Goal: Task Accomplishment & Management: Use online tool/utility

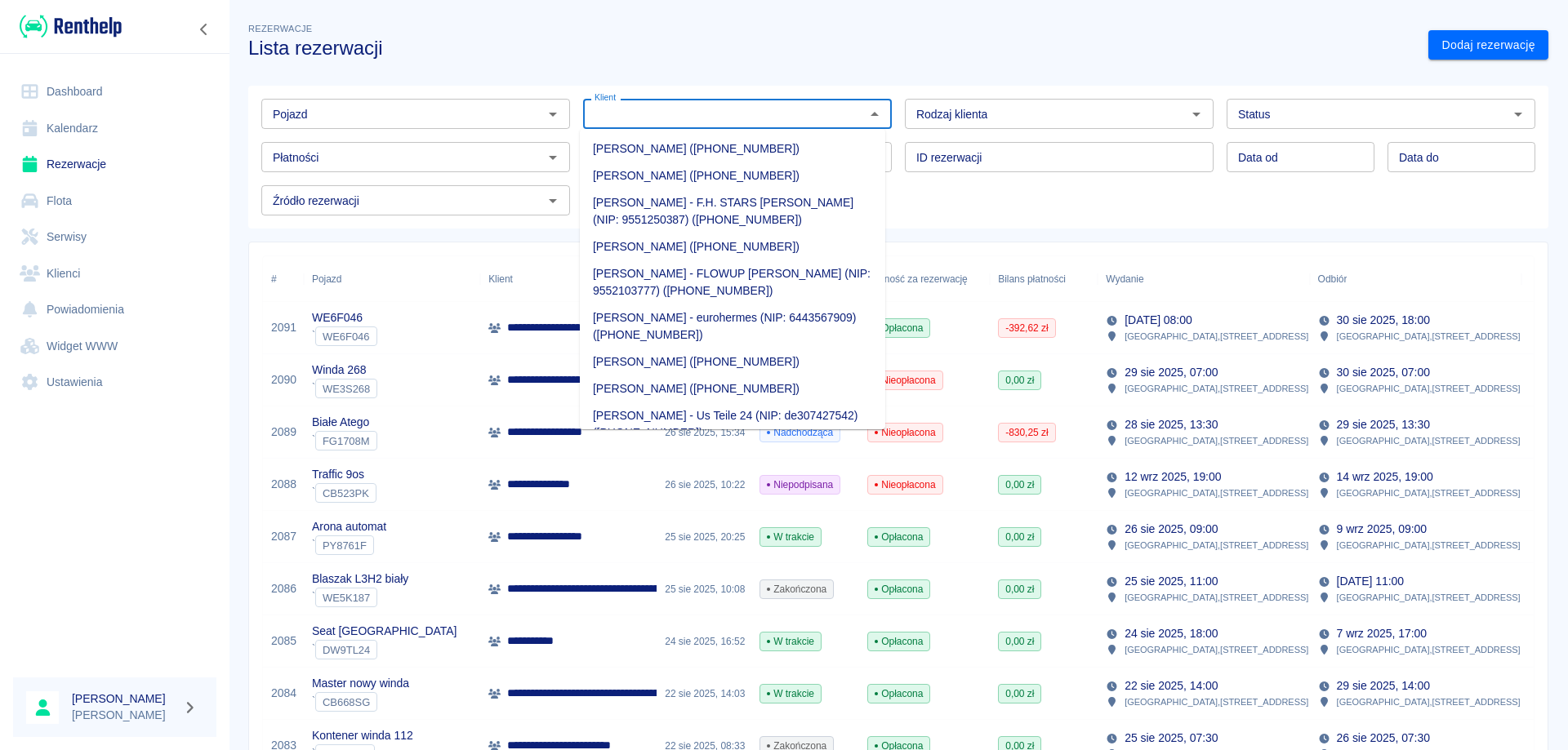
click at [615, 109] on div "Klient Klient" at bounding box center [737, 114] width 308 height 30
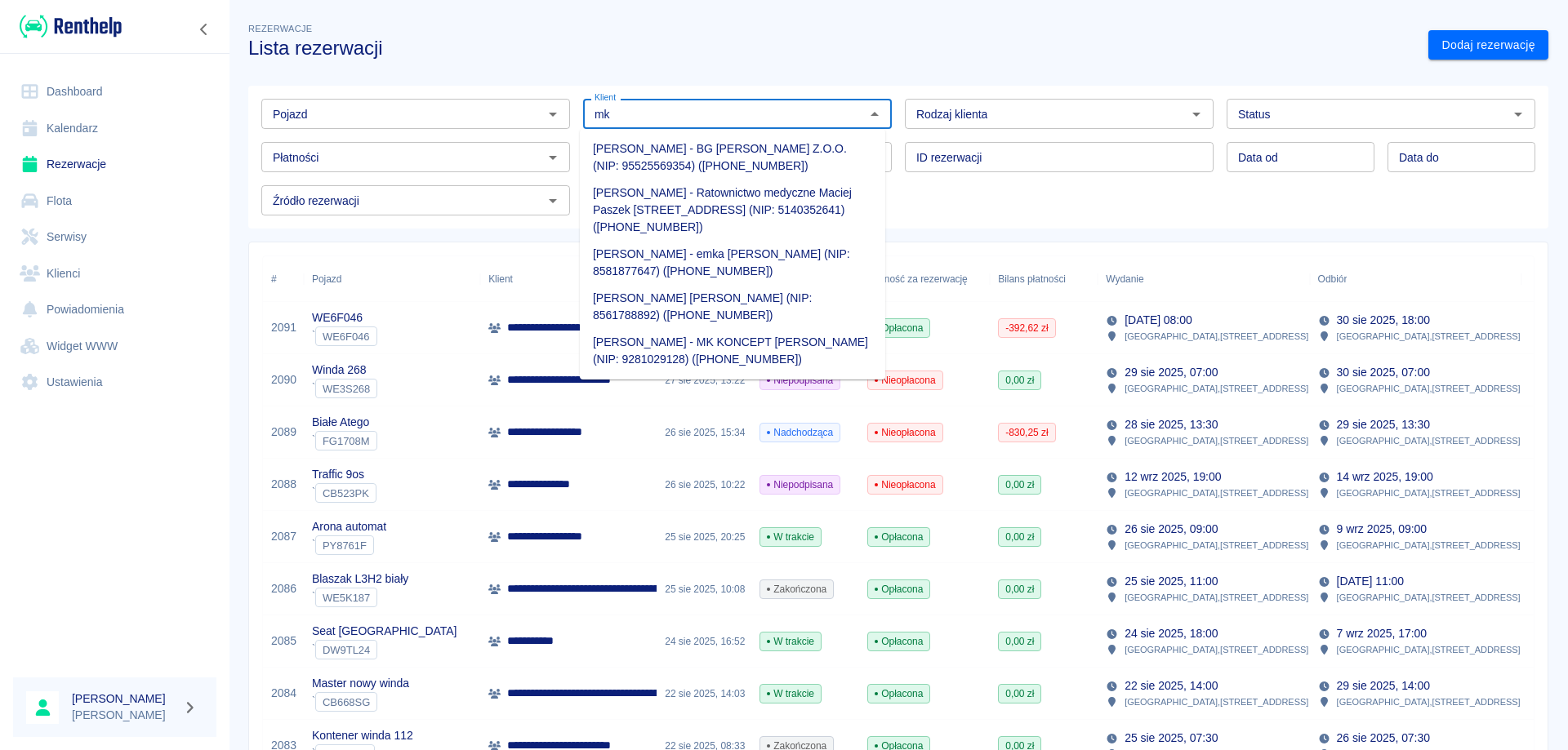
type input "m"
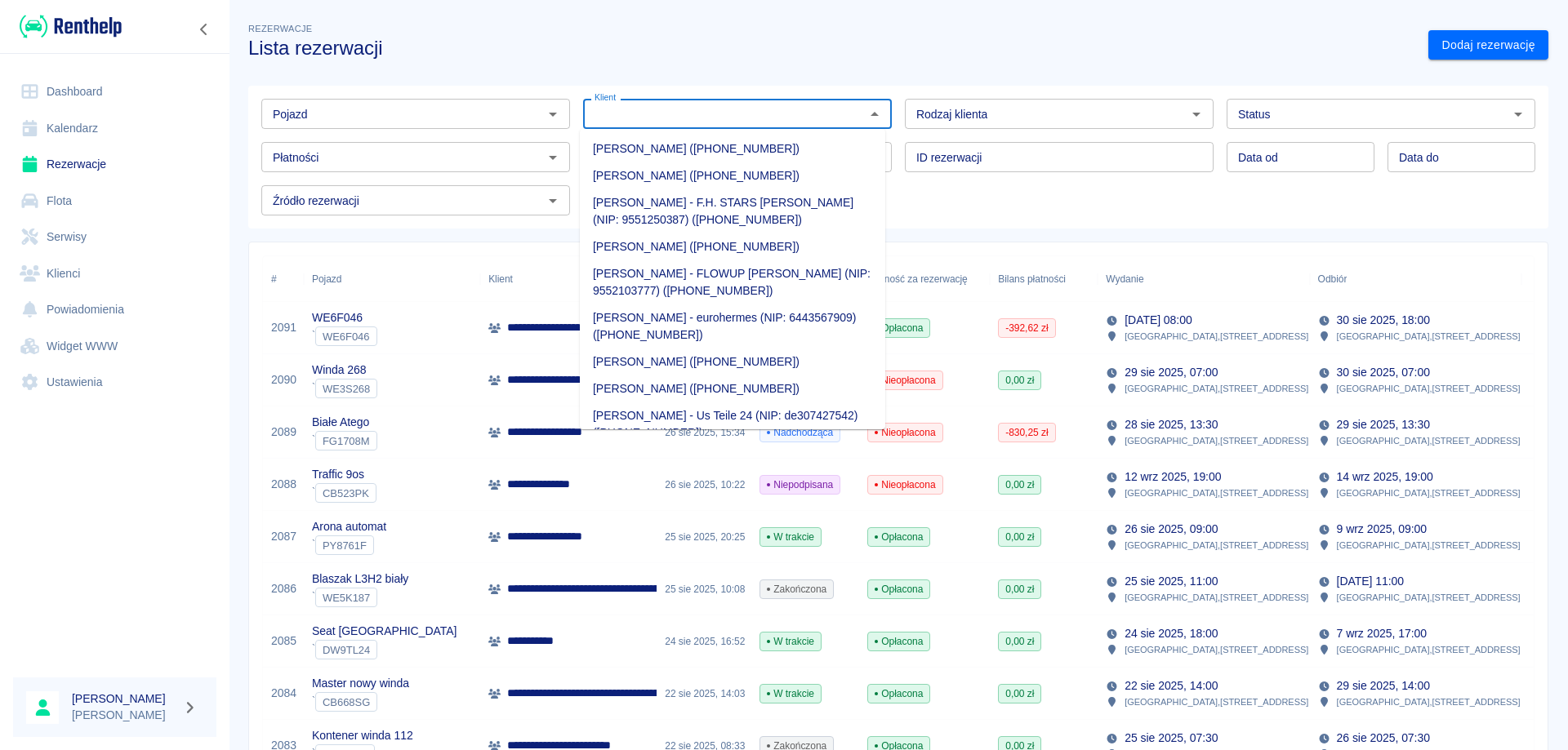
type input "m"
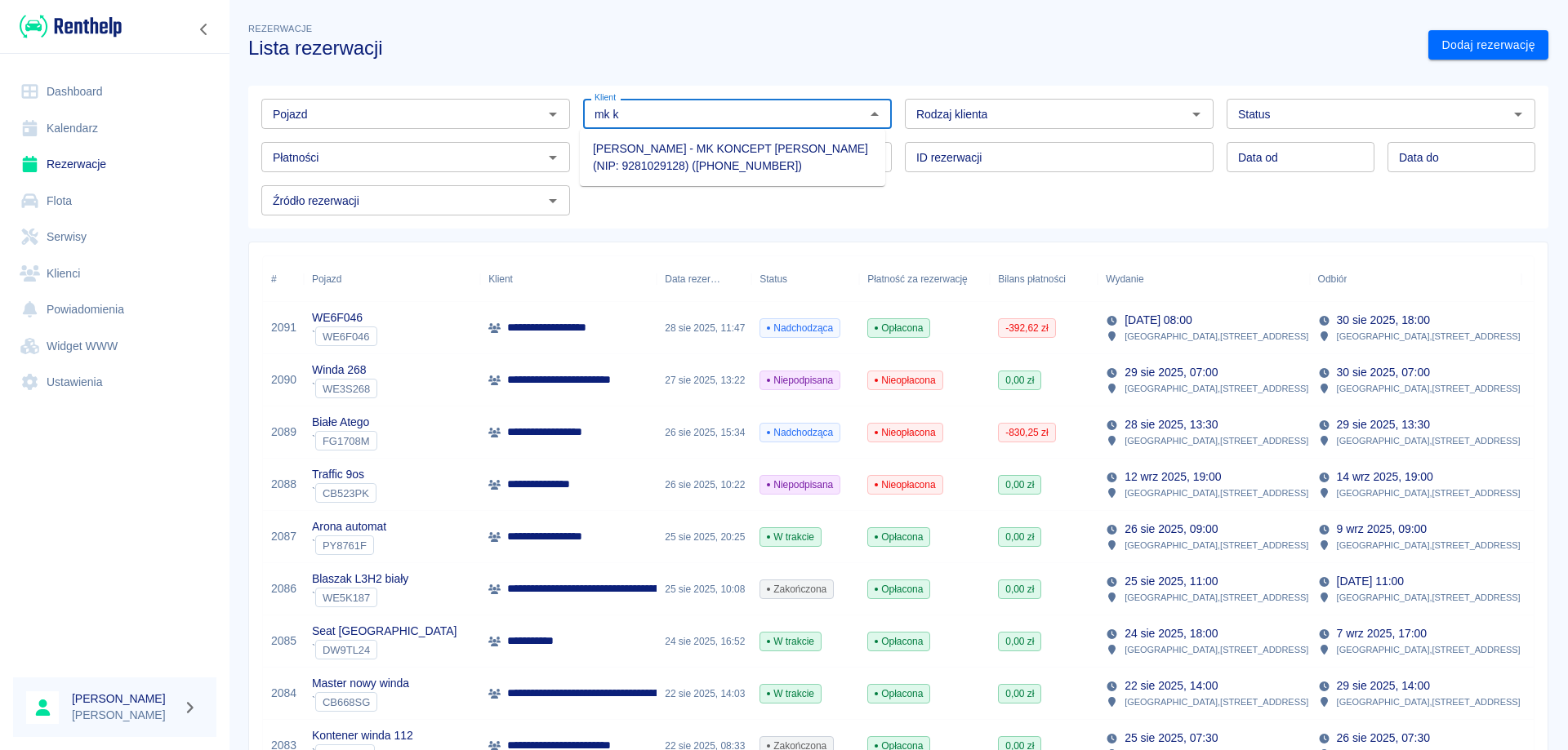
click at [701, 152] on li "[PERSON_NAME] - MK KONCEPT [PERSON_NAME] (NIP: 9281029128) ([PHONE_NUMBER])" at bounding box center [732, 157] width 305 height 44
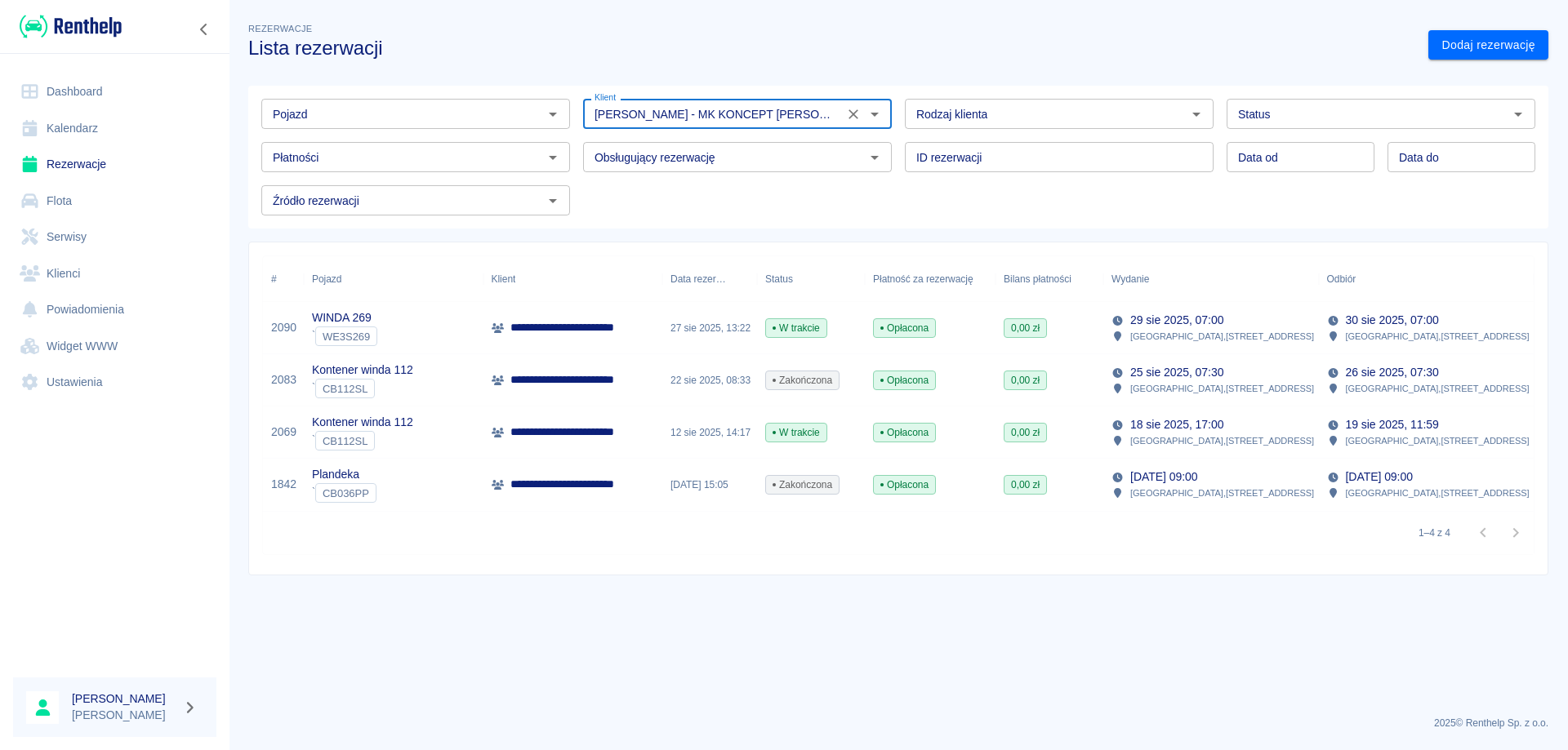
type input "[PERSON_NAME] - MK KONCEPT [PERSON_NAME] (NIP: 9281029128) ([PHONE_NUMBER])"
click at [548, 425] on p "**********" at bounding box center [599, 432] width 178 height 17
click at [591, 431] on p "**********" at bounding box center [599, 432] width 178 height 17
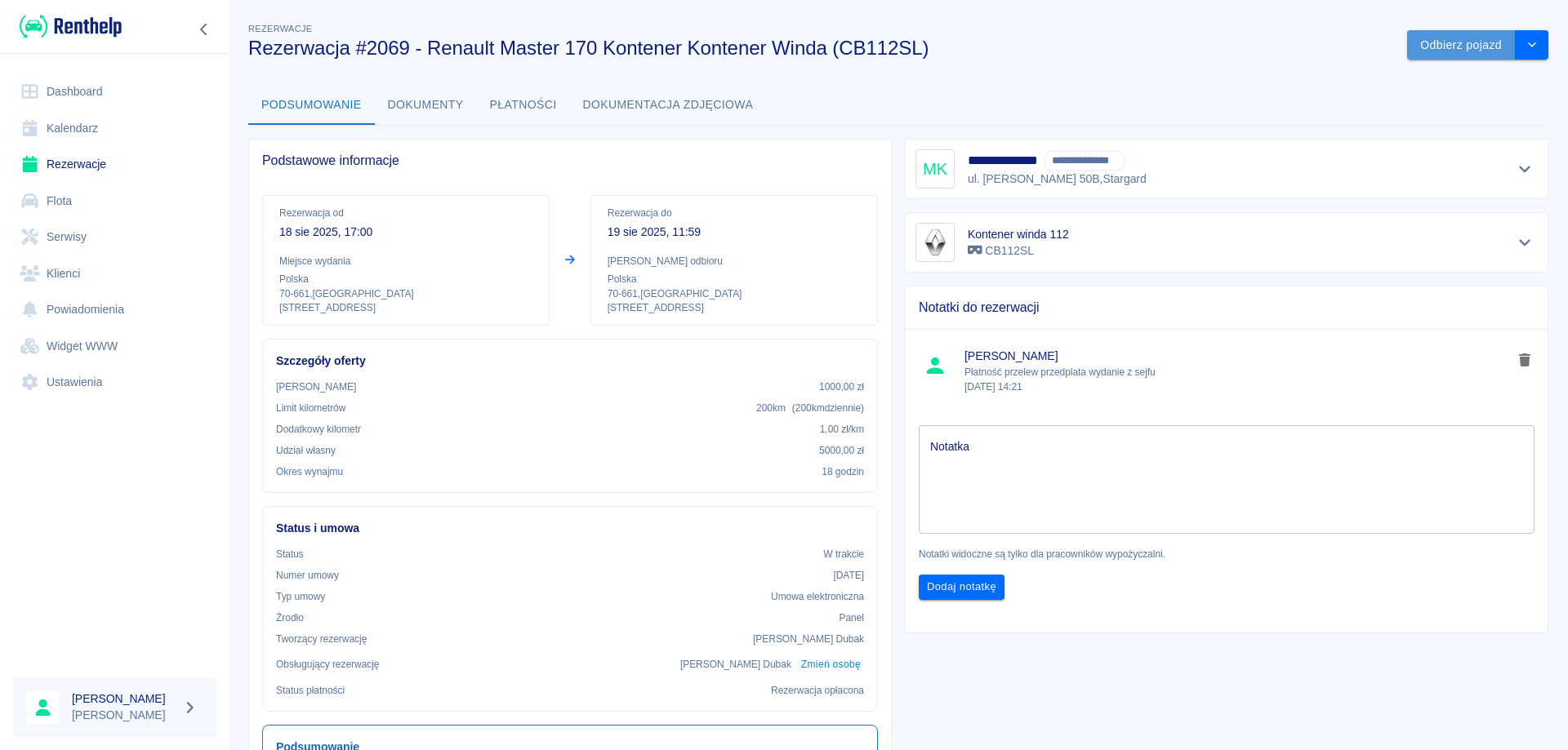
click at [1443, 51] on button "Odbierz pojazd" at bounding box center [1461, 45] width 109 height 30
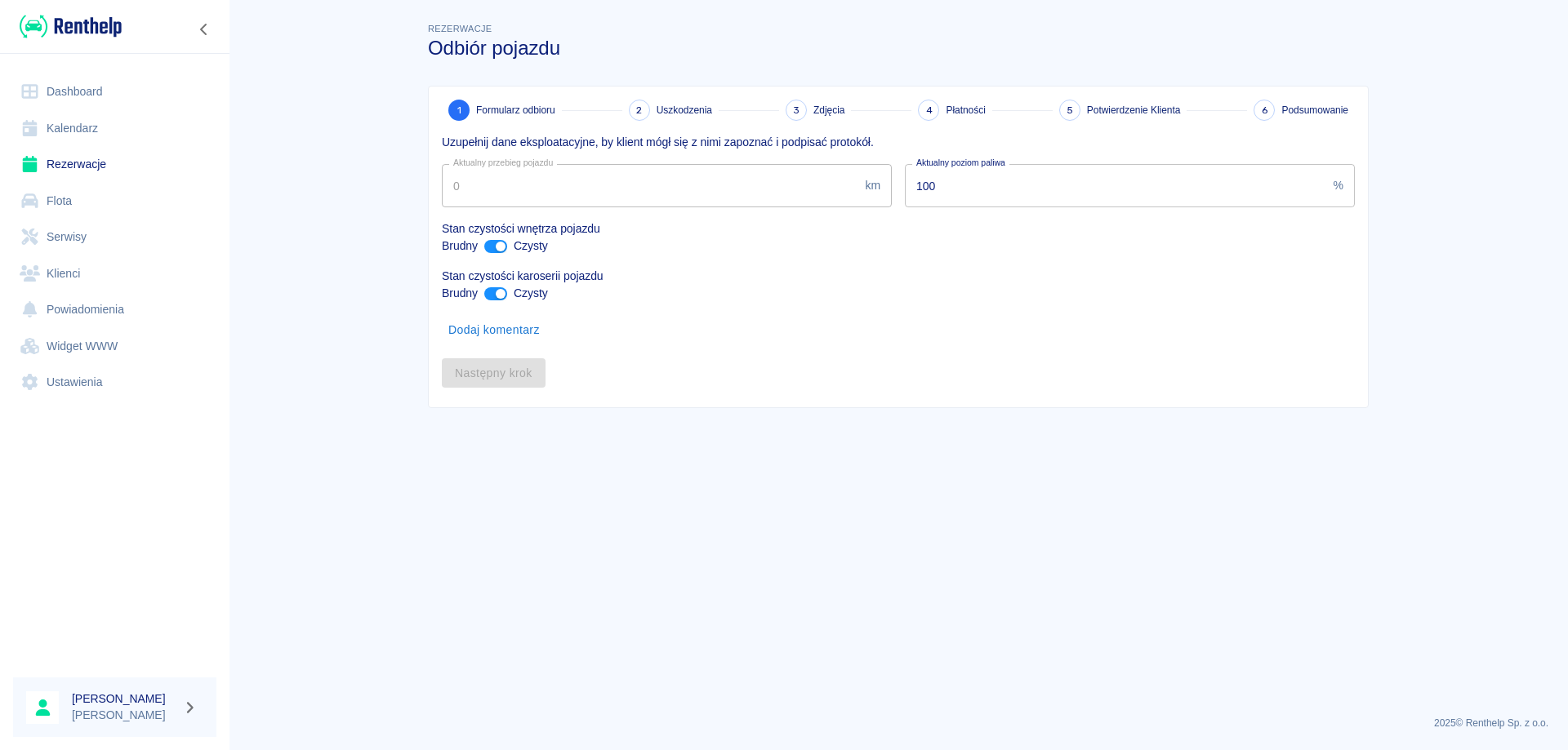
type input "26682"
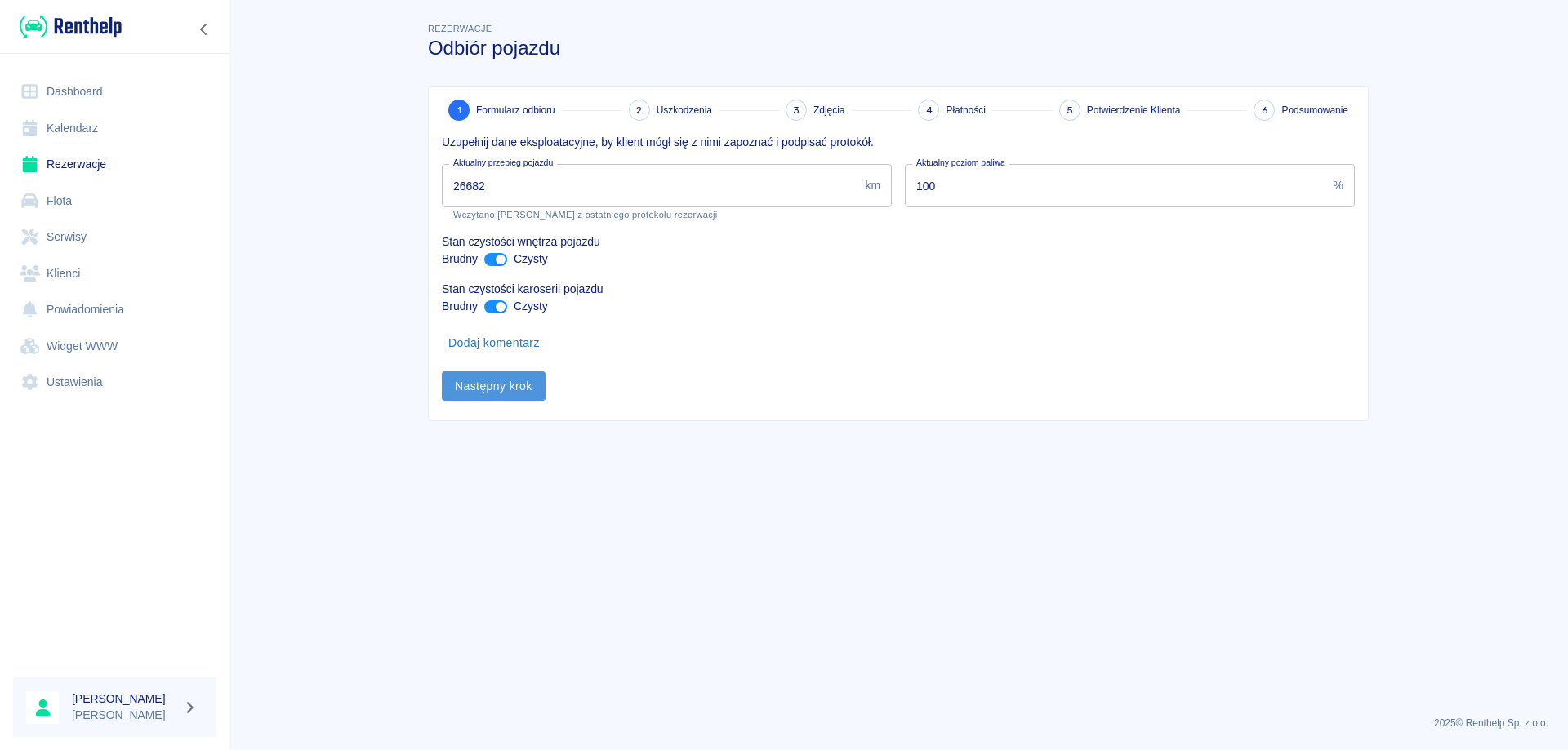
click at [496, 380] on button "Następny krok" at bounding box center [493, 386] width 104 height 30
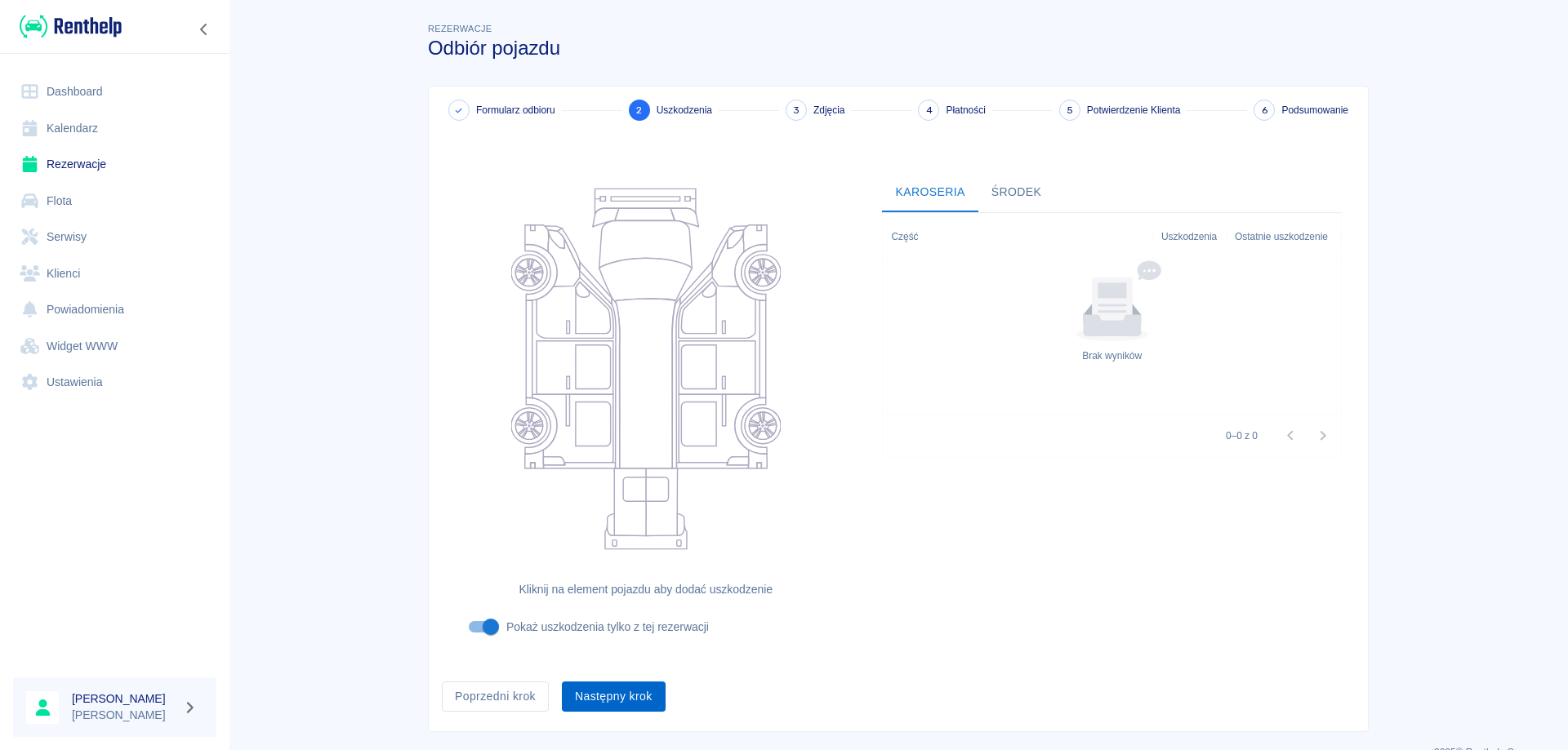
click at [582, 697] on button "Następny krok" at bounding box center [613, 696] width 104 height 30
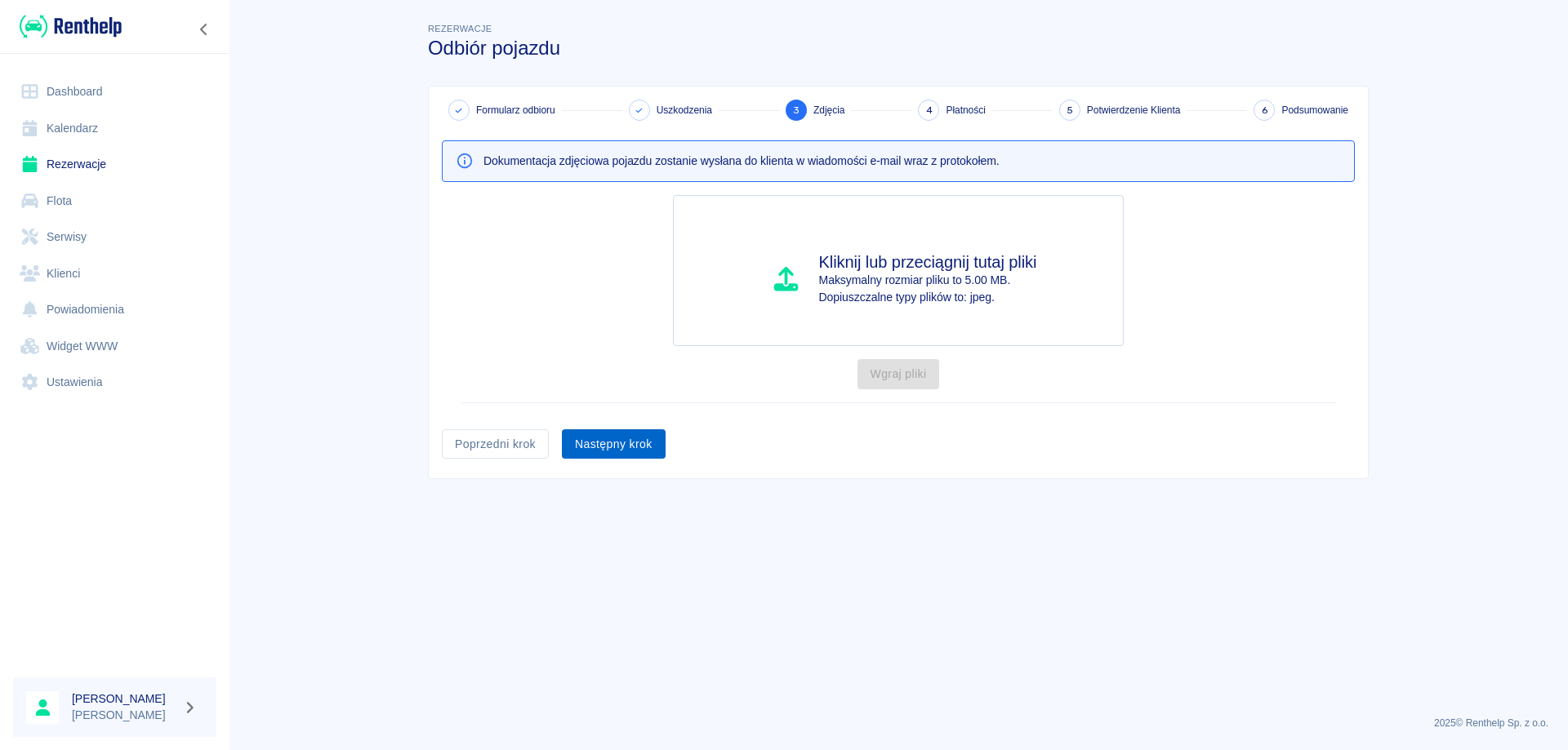
click at [582, 446] on button "Następny krok" at bounding box center [613, 444] width 104 height 30
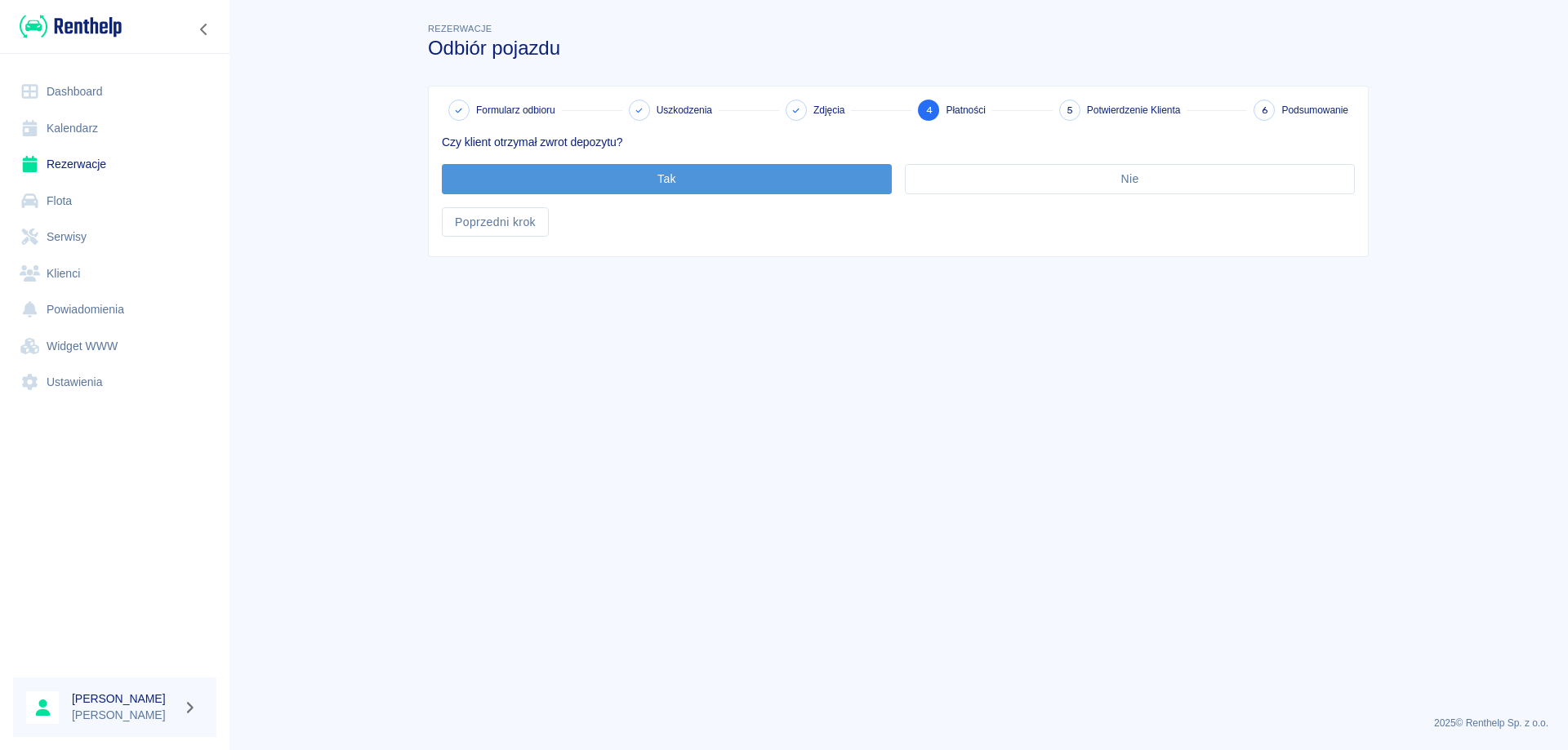
click at [562, 167] on button "Tak" at bounding box center [667, 179] width 450 height 30
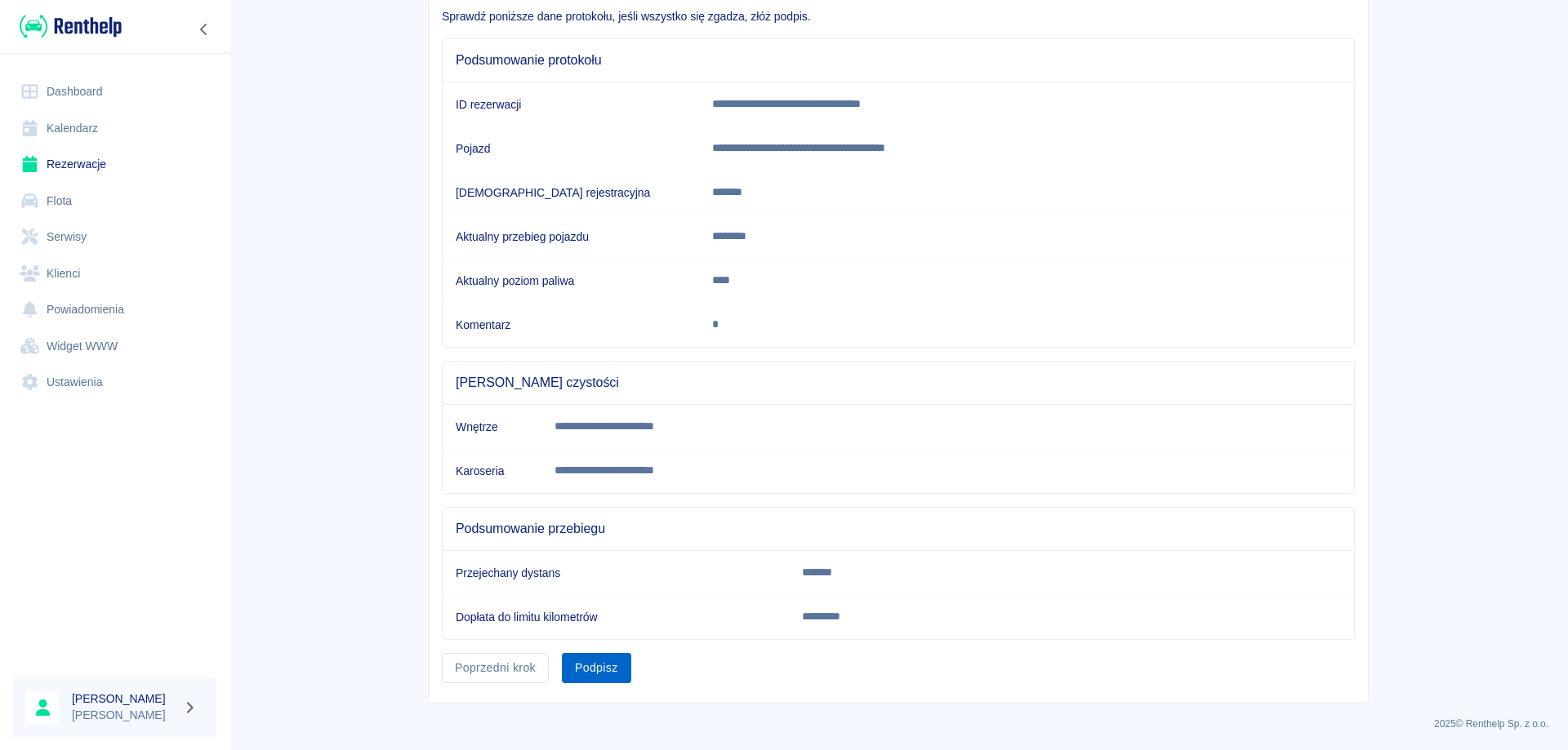
scroll to position [127, 0]
click at [499, 673] on button "Poprzedni krok" at bounding box center [495, 667] width 107 height 30
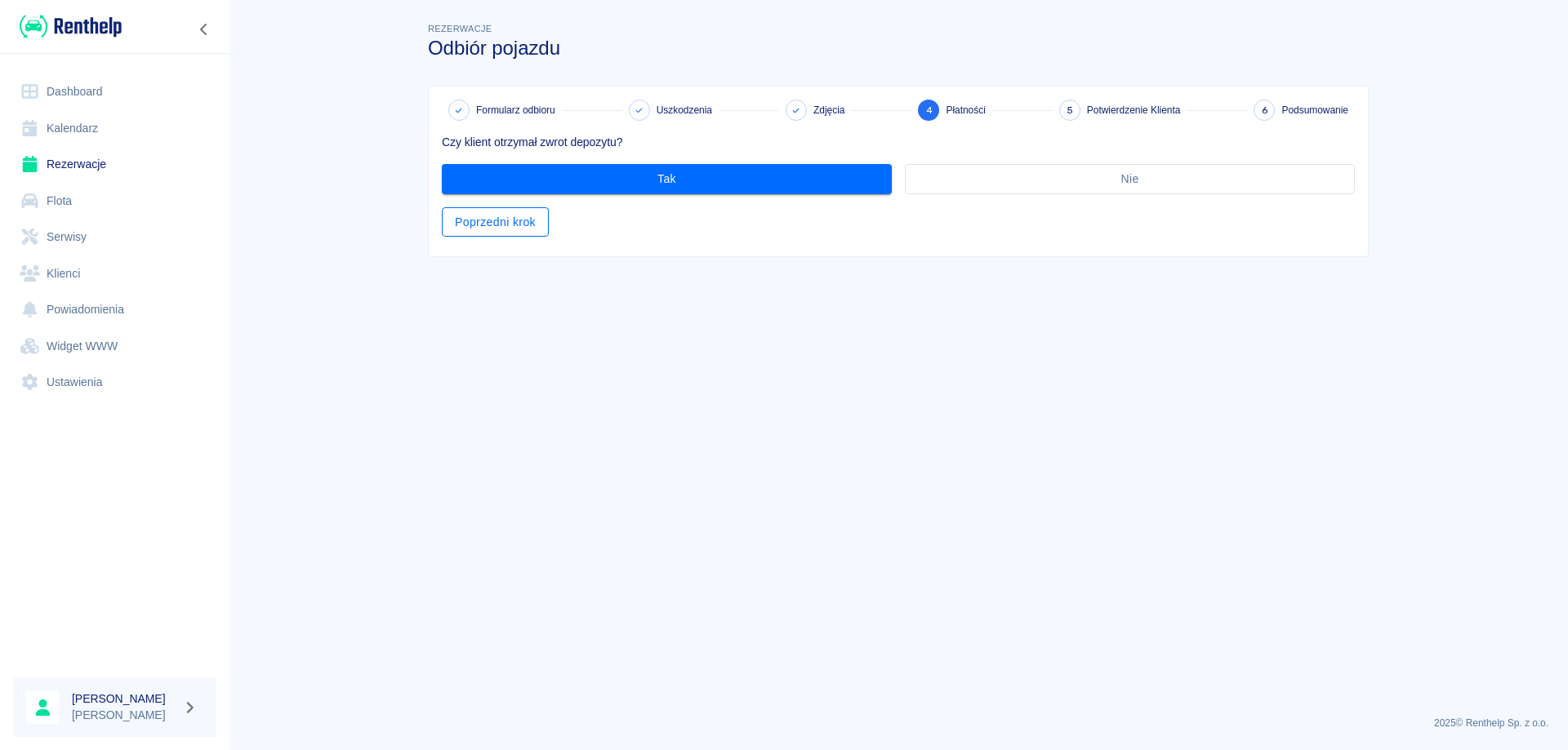
click at [532, 219] on button "Poprzedni krok" at bounding box center [495, 222] width 107 height 30
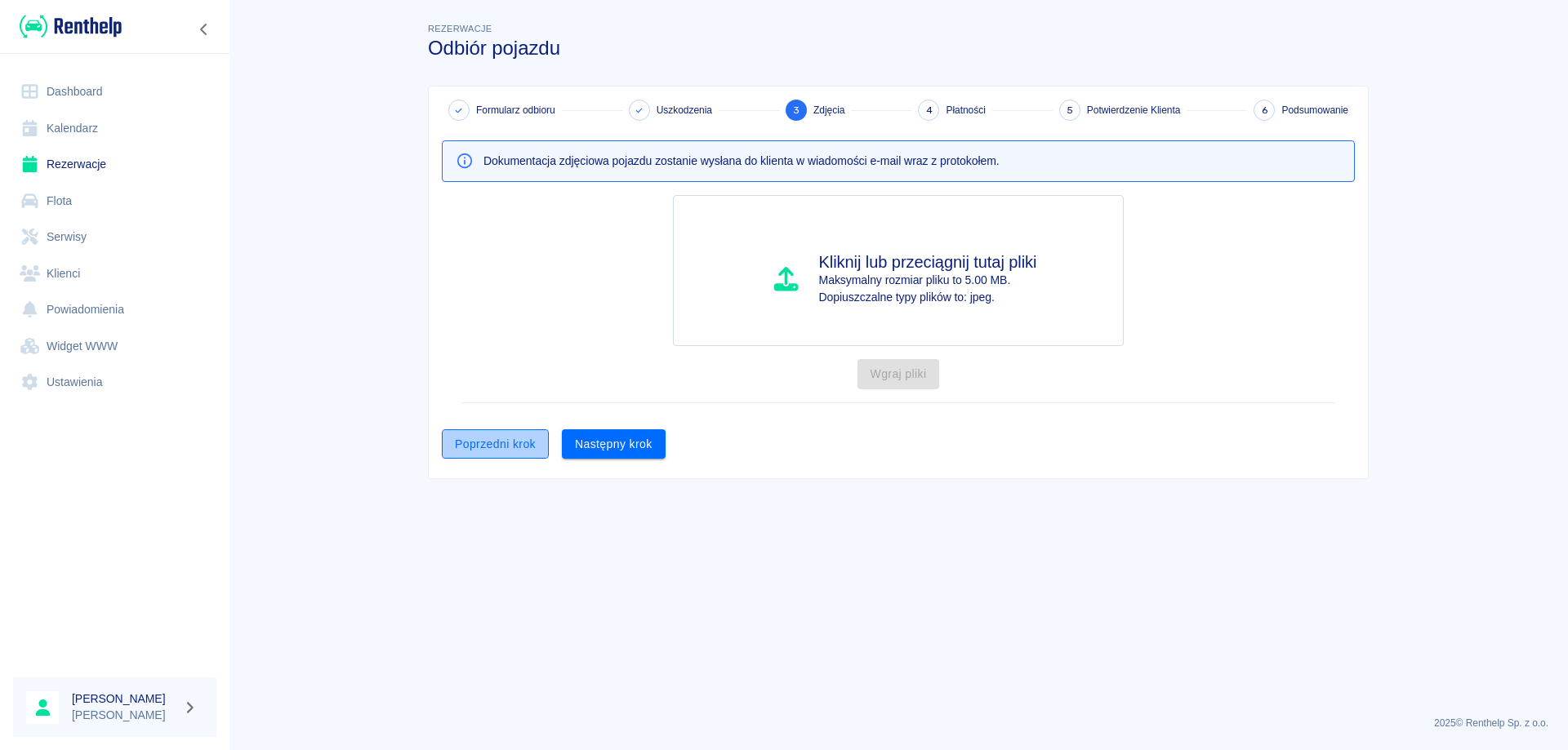
click at [464, 453] on button "Poprzedni krok" at bounding box center [495, 444] width 107 height 30
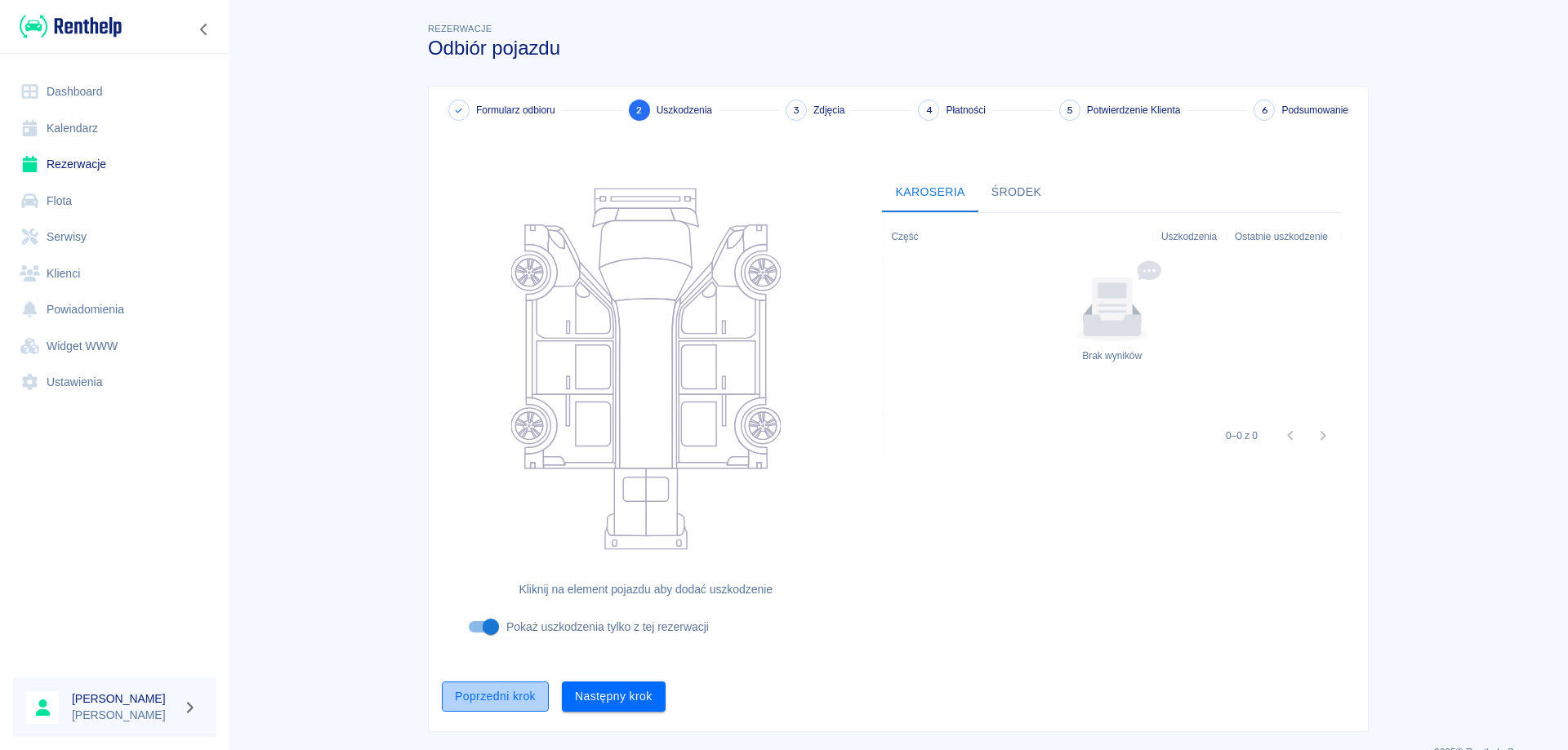
click at [500, 698] on button "Poprzedni krok" at bounding box center [495, 696] width 107 height 30
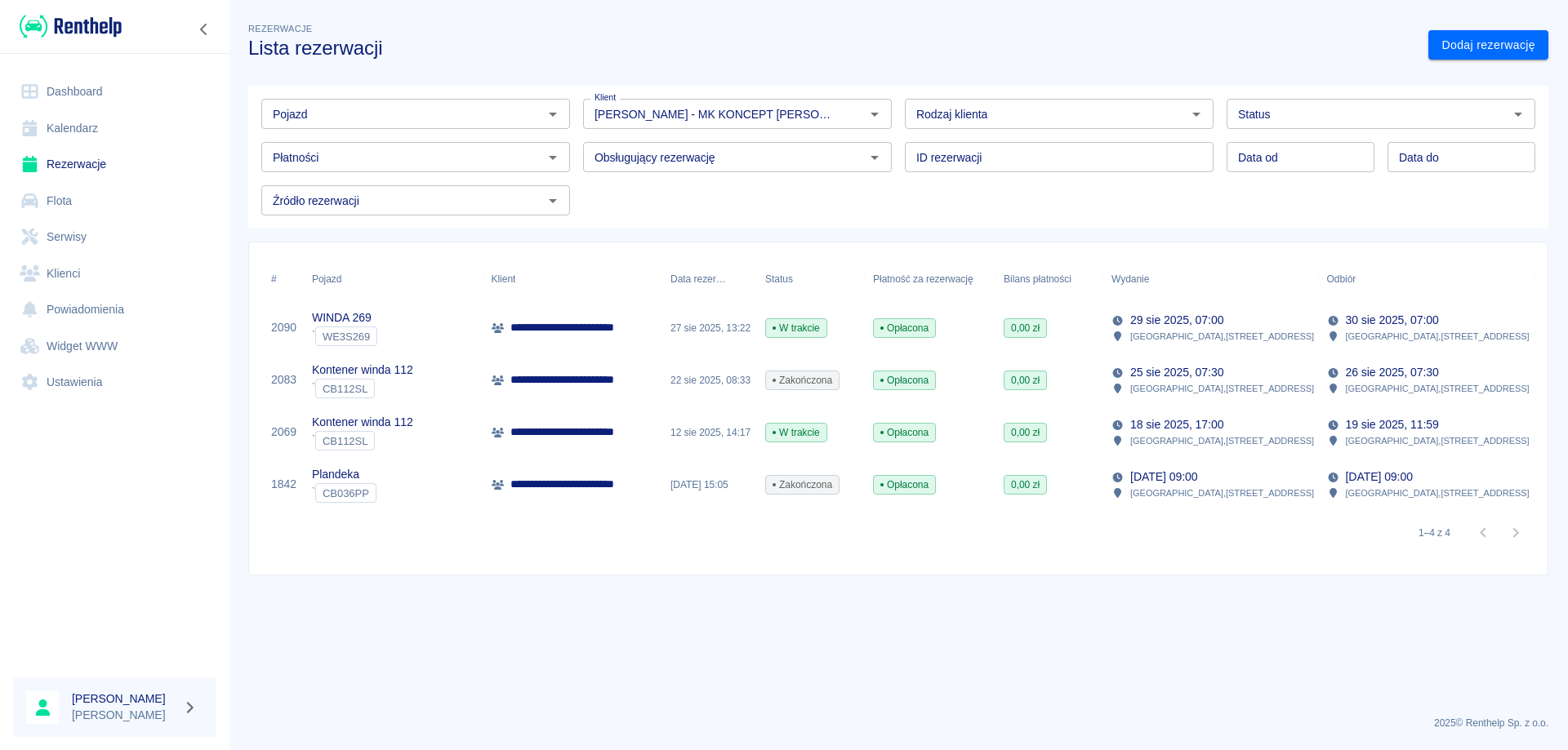
click at [77, 85] on link "Dashboard" at bounding box center [114, 92] width 203 height 36
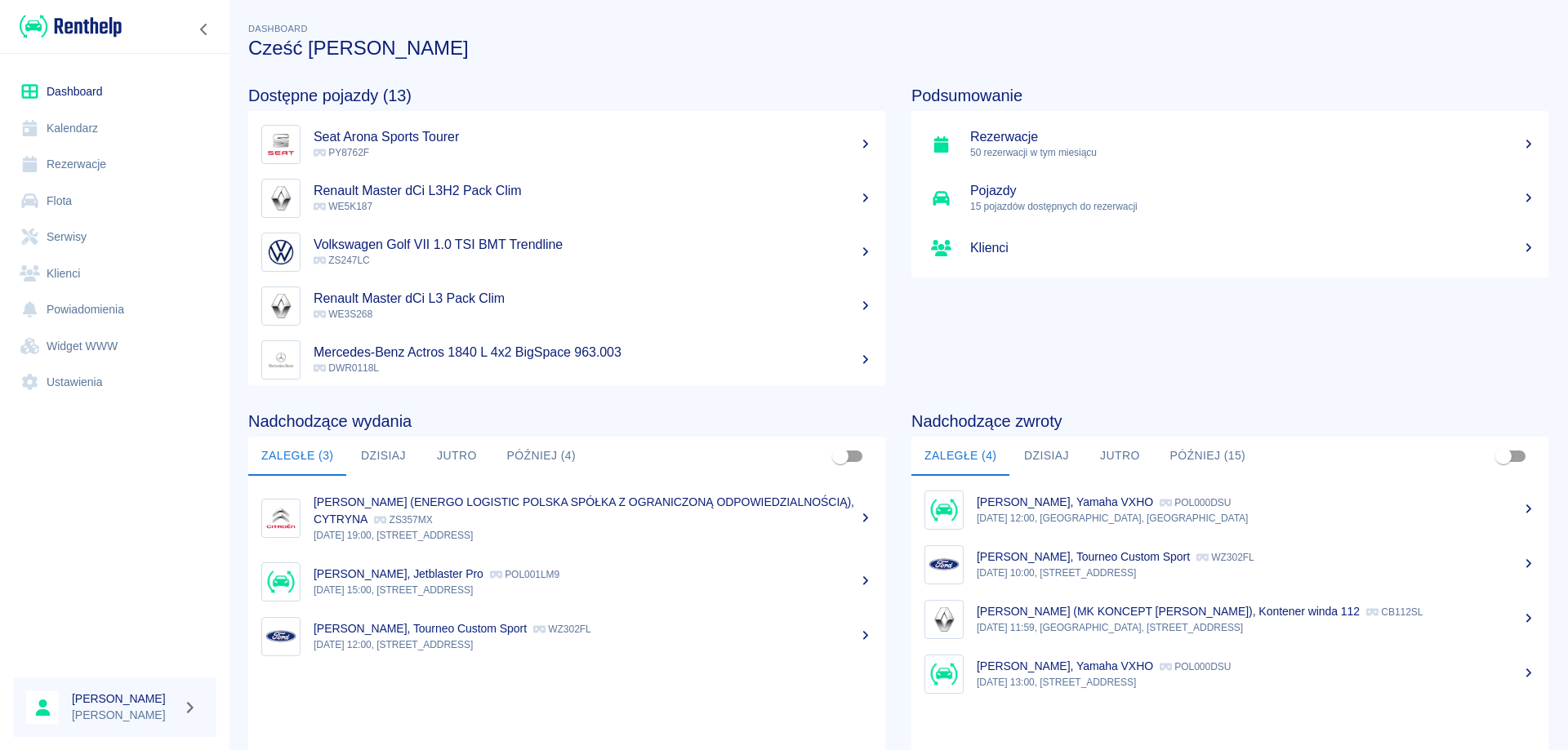
click at [85, 171] on link "Rezerwacje" at bounding box center [114, 164] width 203 height 36
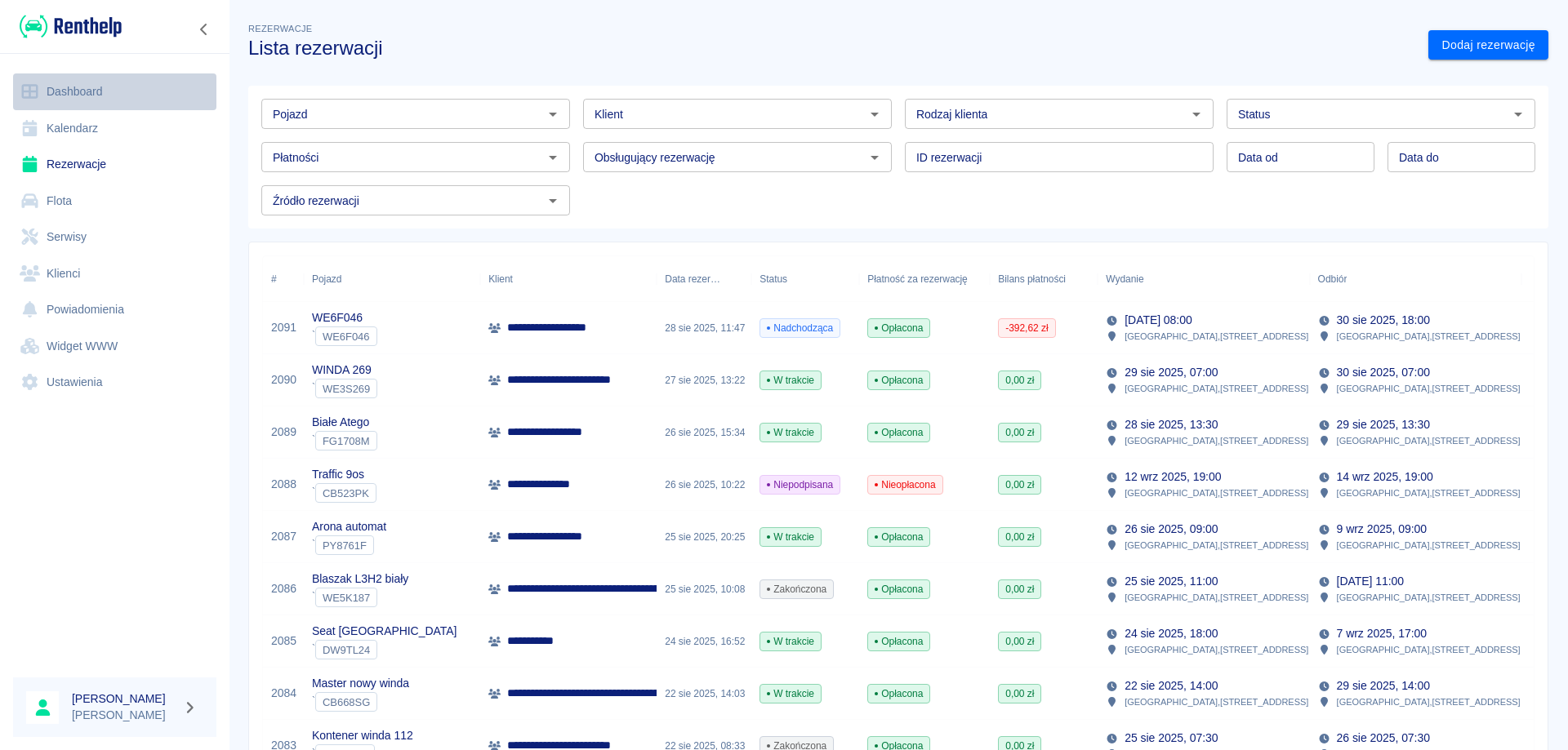
click at [92, 76] on link "Dashboard" at bounding box center [114, 92] width 203 height 36
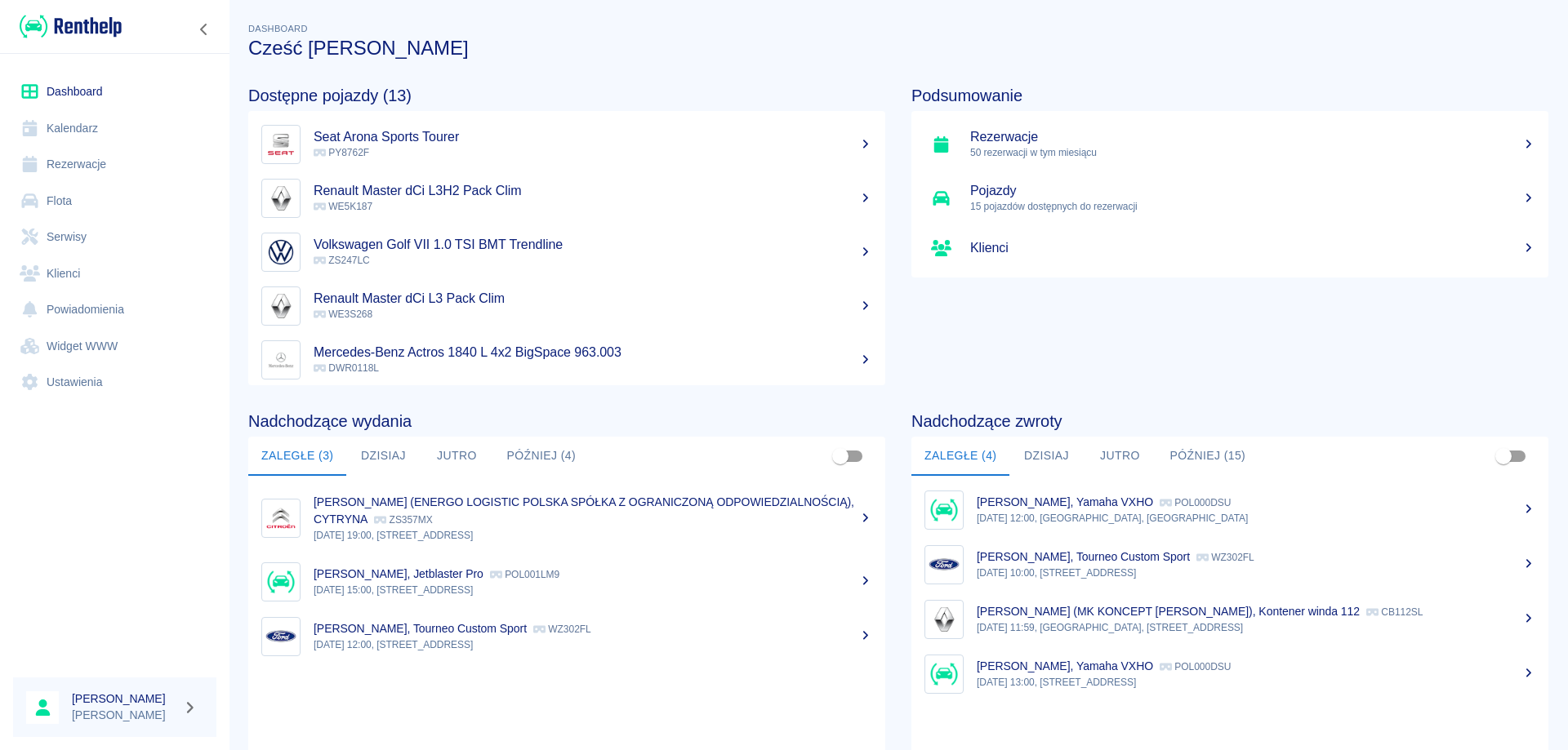
click at [1036, 458] on button "Dzisiaj" at bounding box center [1046, 456] width 74 height 39
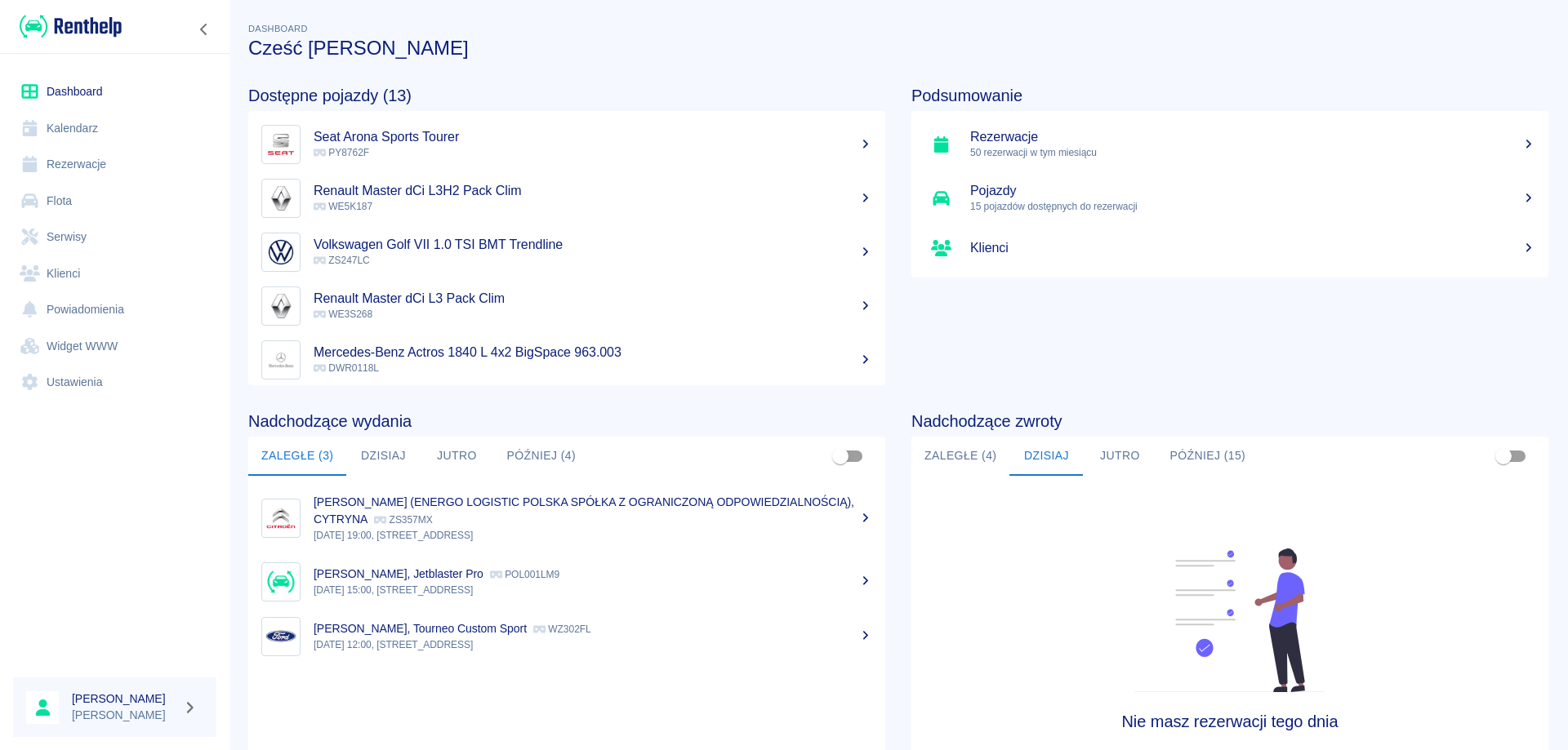
click at [968, 454] on button "Zaległe (4)" at bounding box center [960, 456] width 98 height 39
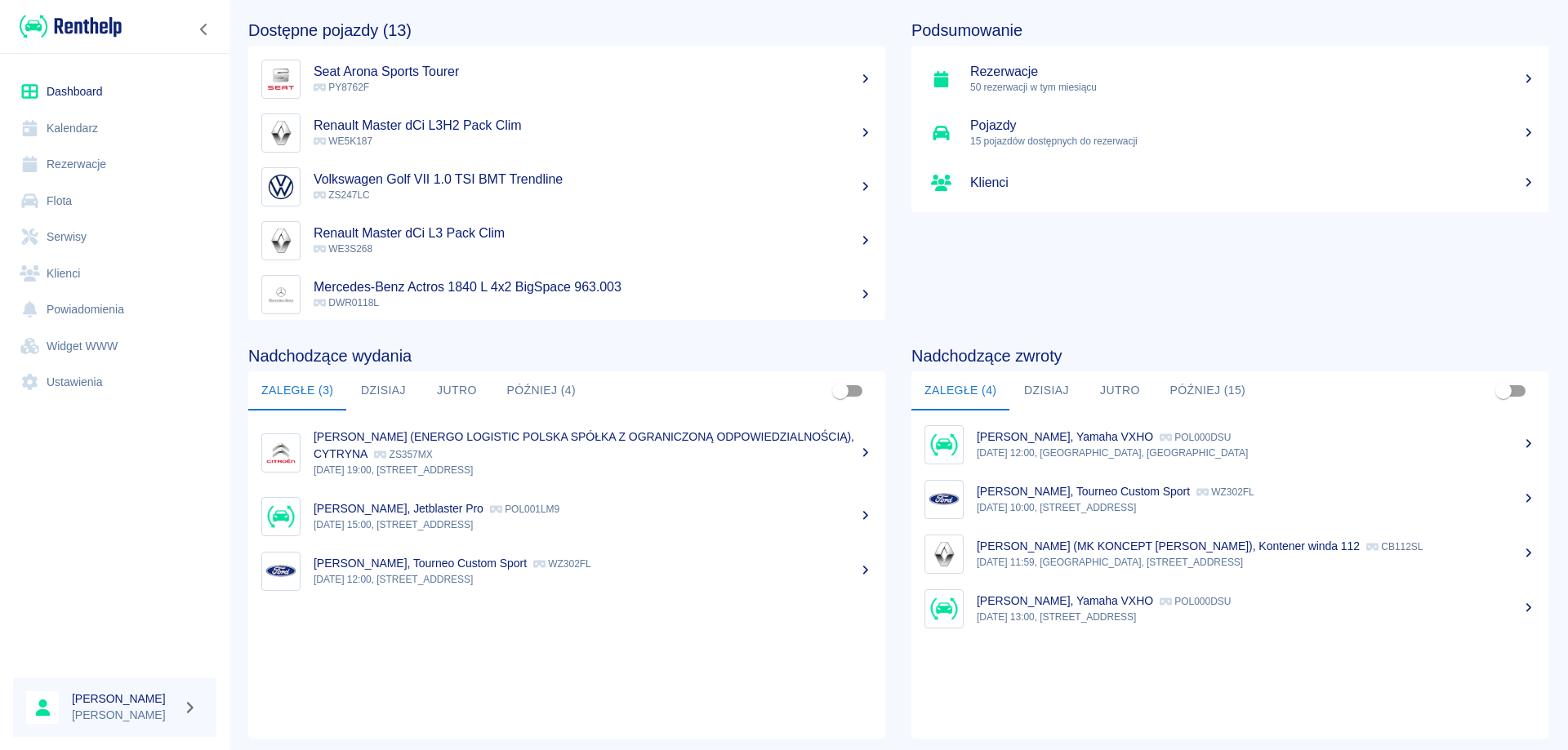
scroll to position [81, 0]
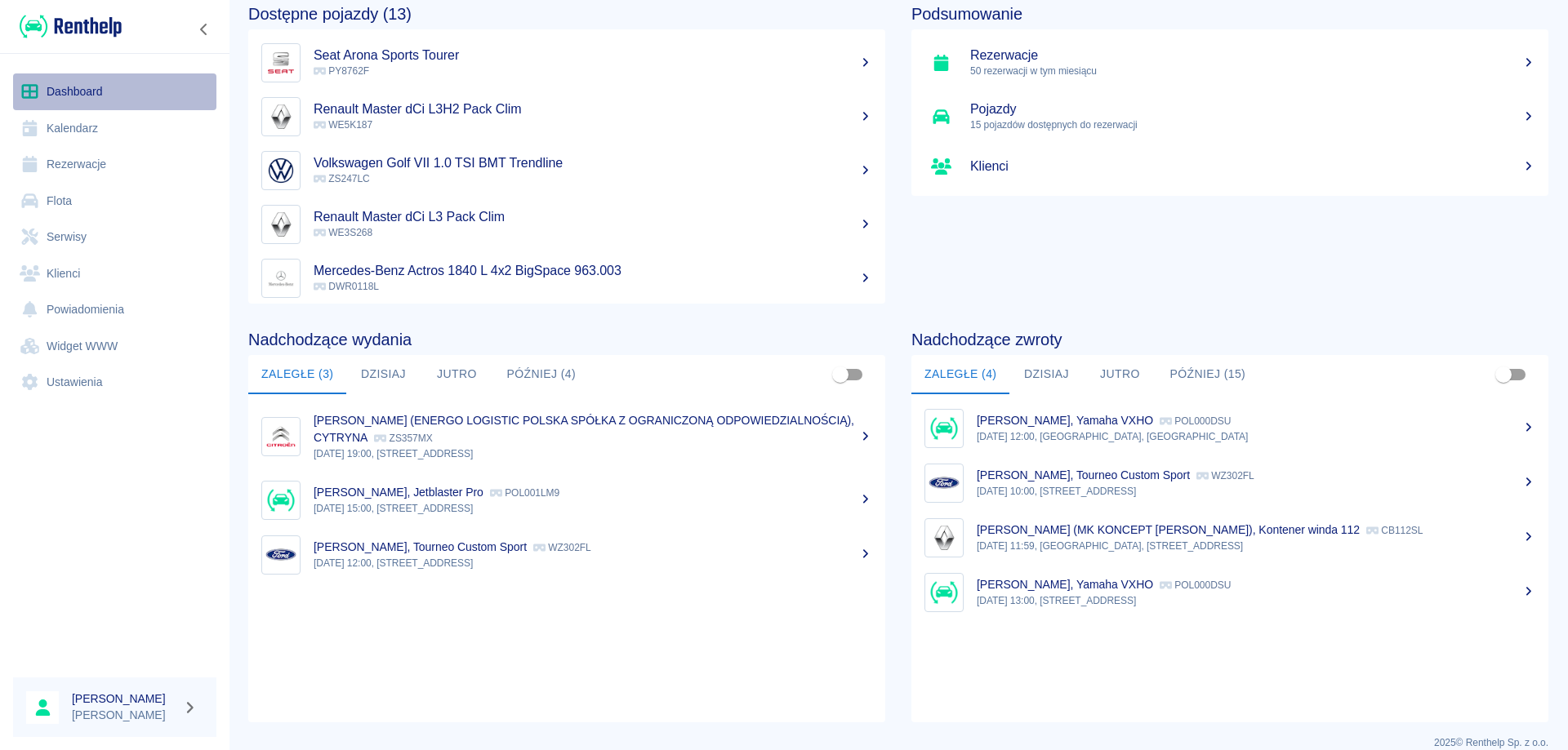
click at [87, 99] on link "Dashboard" at bounding box center [114, 92] width 203 height 36
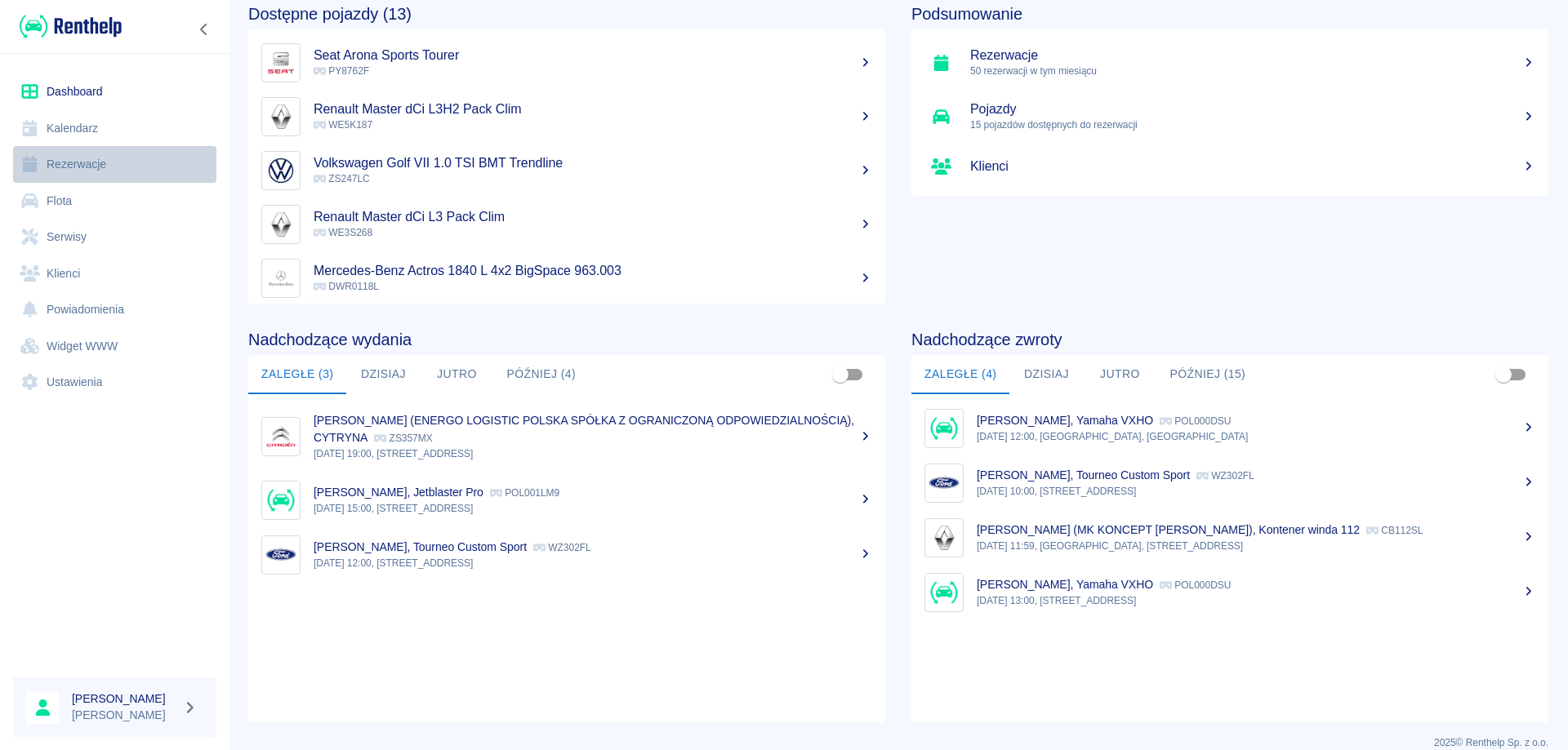
click at [72, 154] on link "Rezerwacje" at bounding box center [114, 164] width 203 height 36
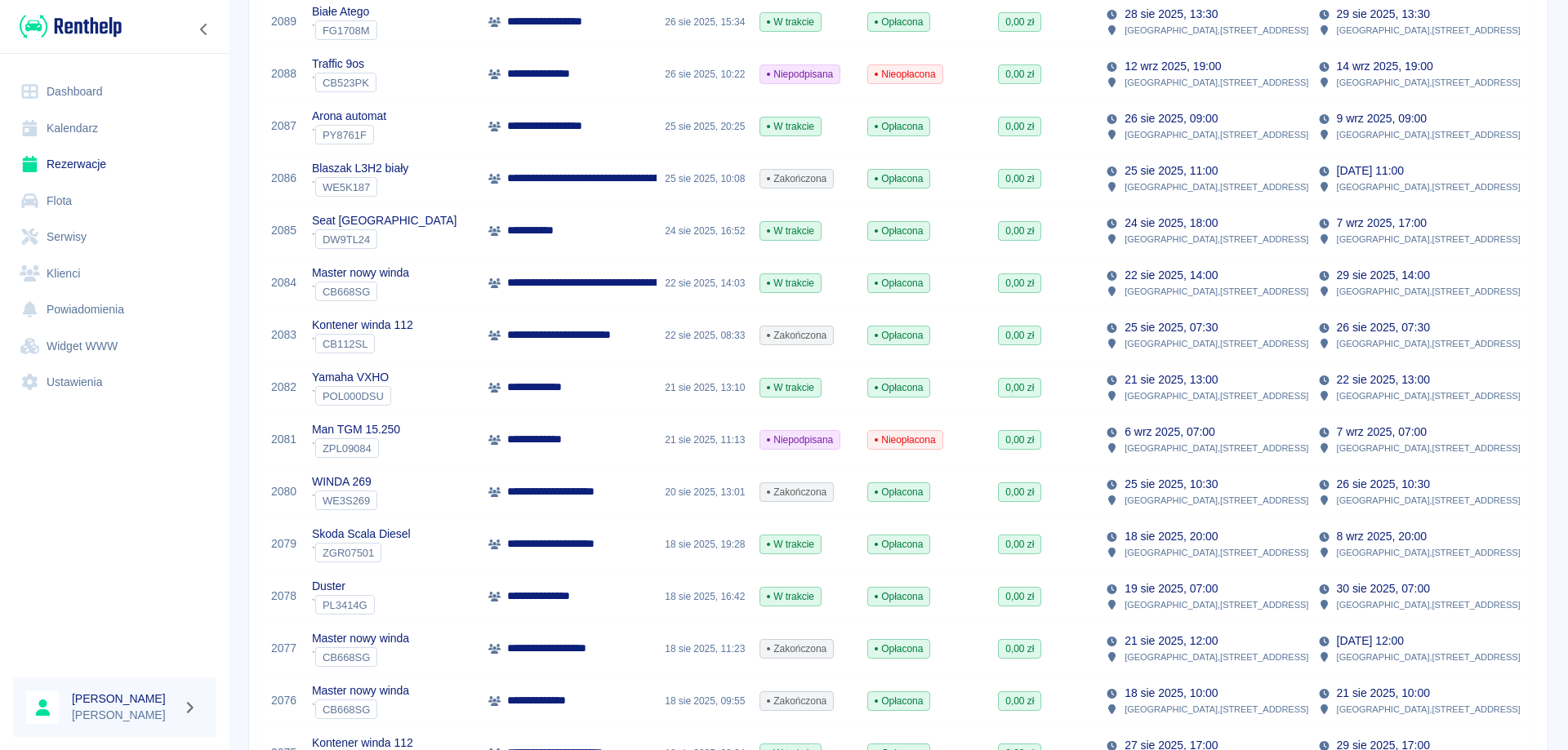
scroll to position [490, 0]
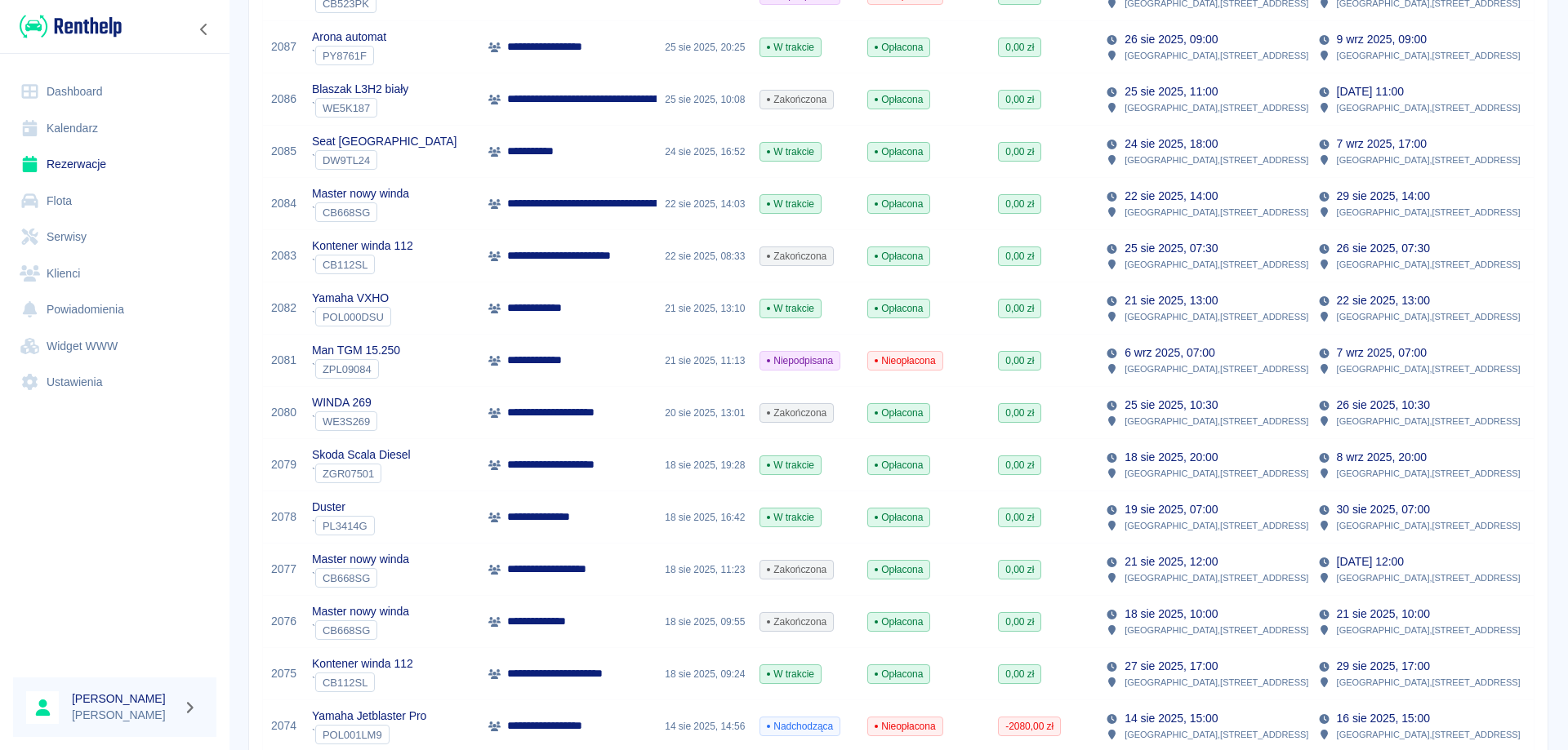
click at [522, 517] on p "**********" at bounding box center [548, 516] width 82 height 17
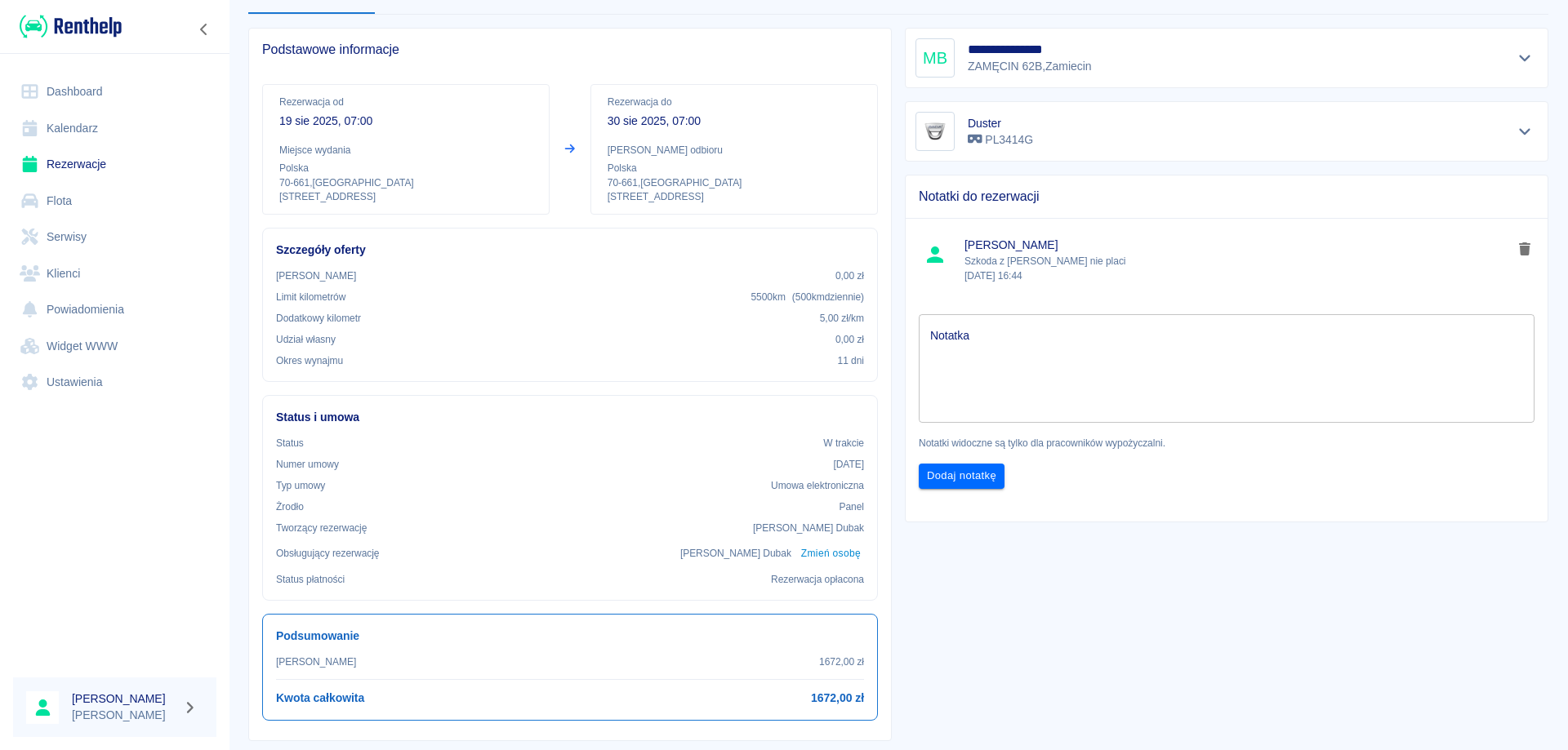
scroll to position [81, 0]
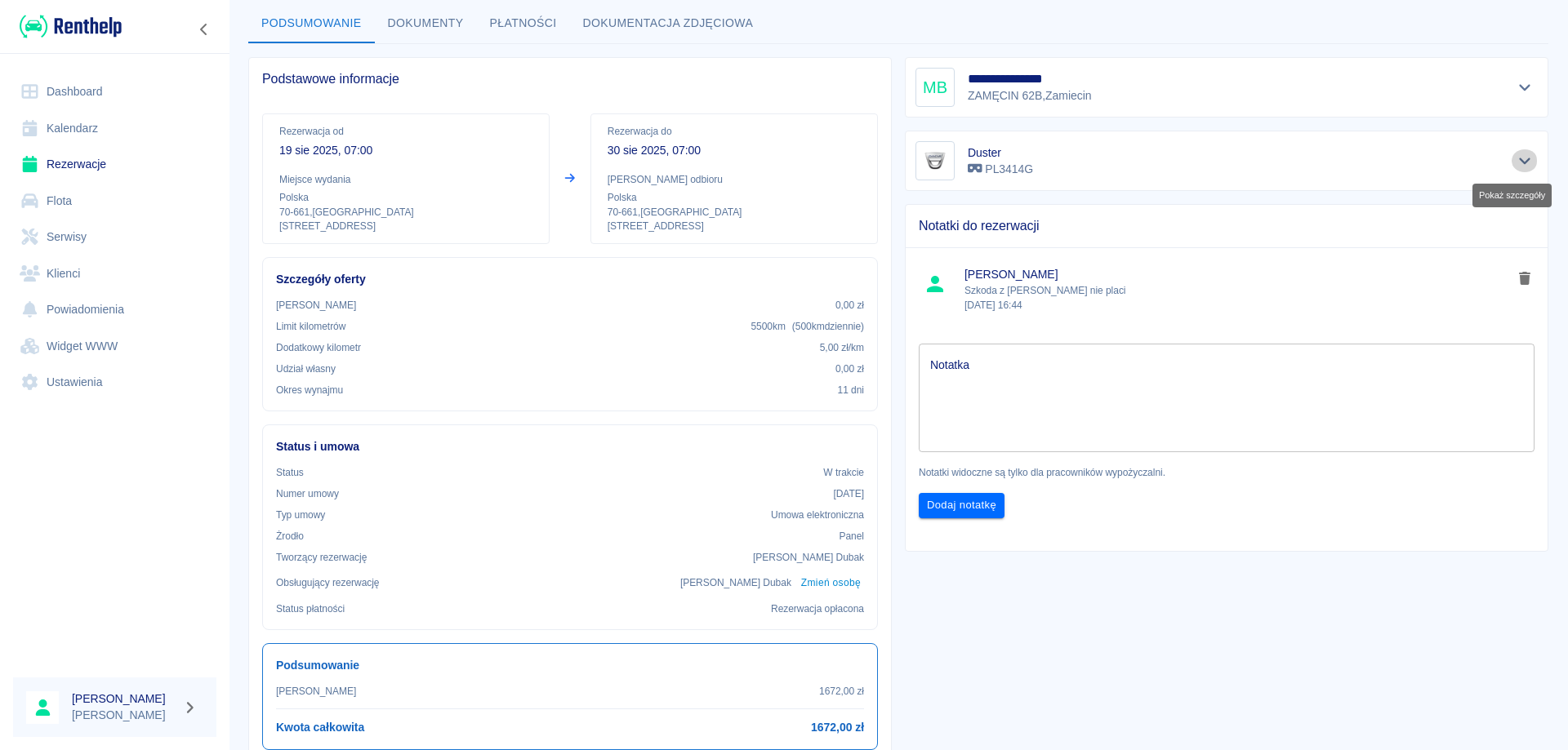
click at [1517, 168] on button "Pokaż szczegóły" at bounding box center [1525, 161] width 27 height 23
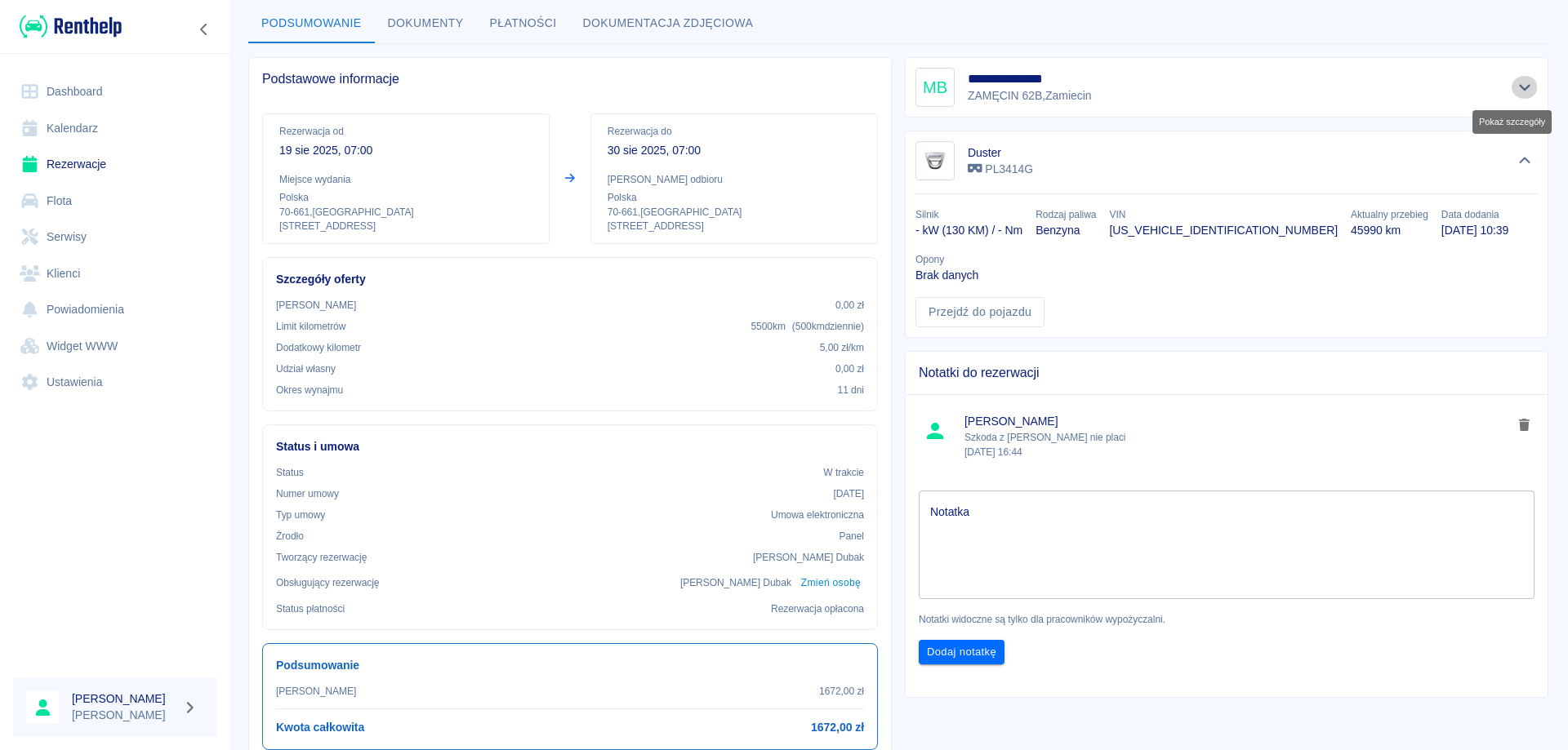
click at [1519, 85] on icon "Pokaż szczegóły" at bounding box center [1525, 88] width 12 height 7
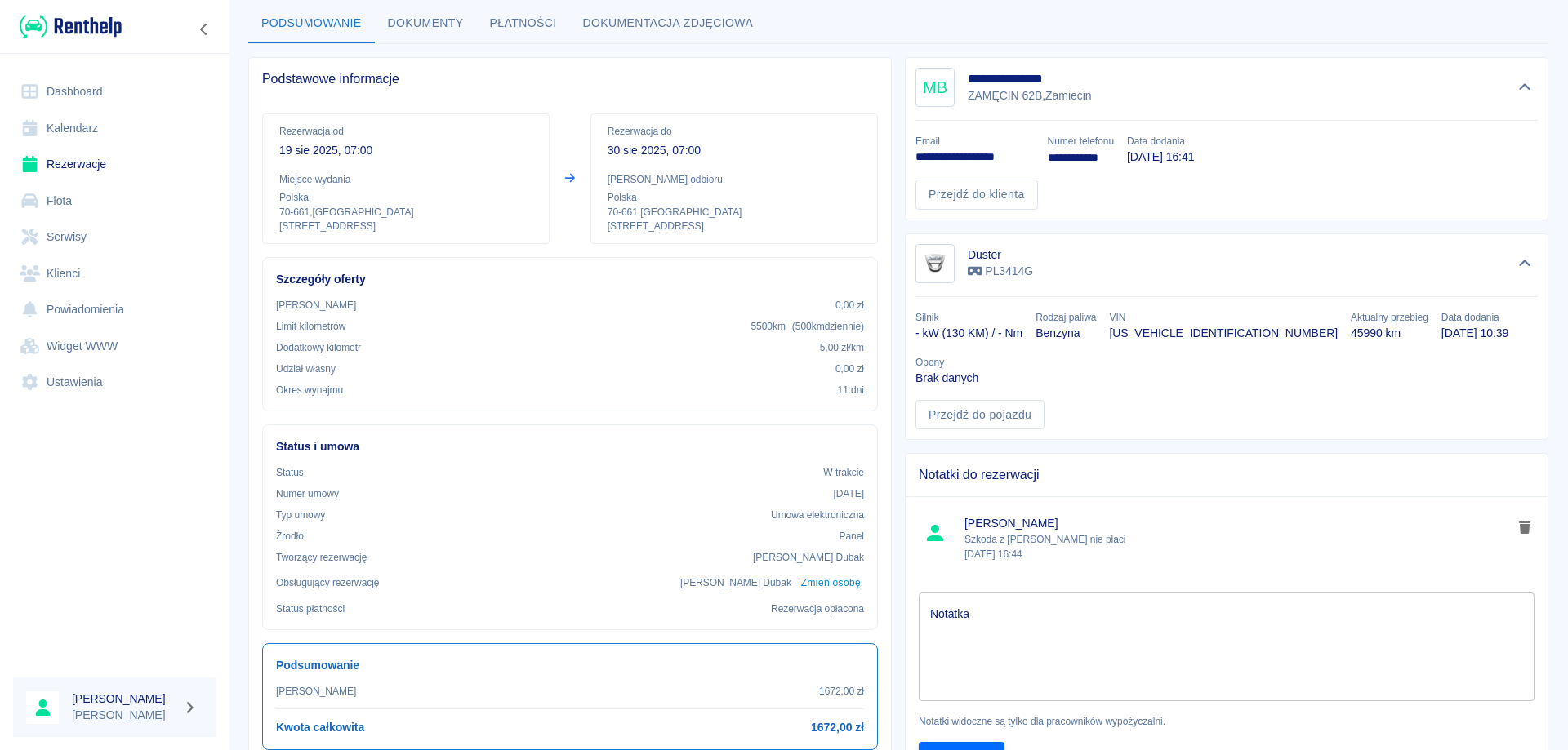
click at [69, 169] on link "Rezerwacje" at bounding box center [114, 164] width 203 height 36
